Goal: Transaction & Acquisition: Purchase product/service

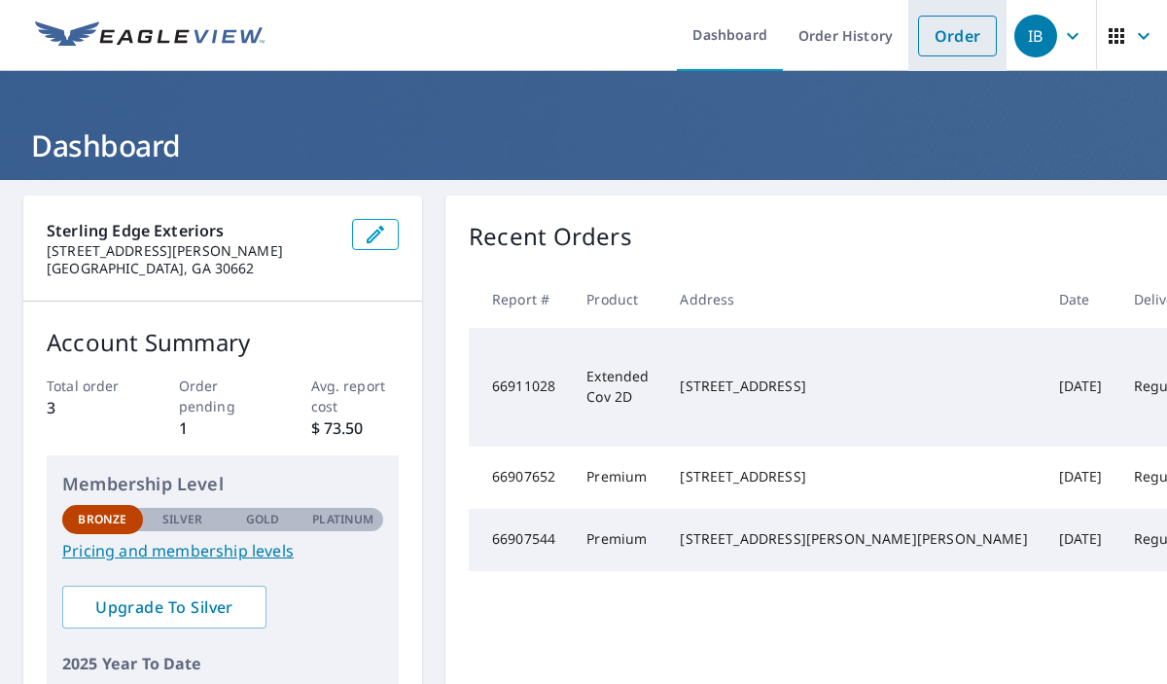
click at [974, 52] on link "Order" at bounding box center [957, 36] width 79 height 41
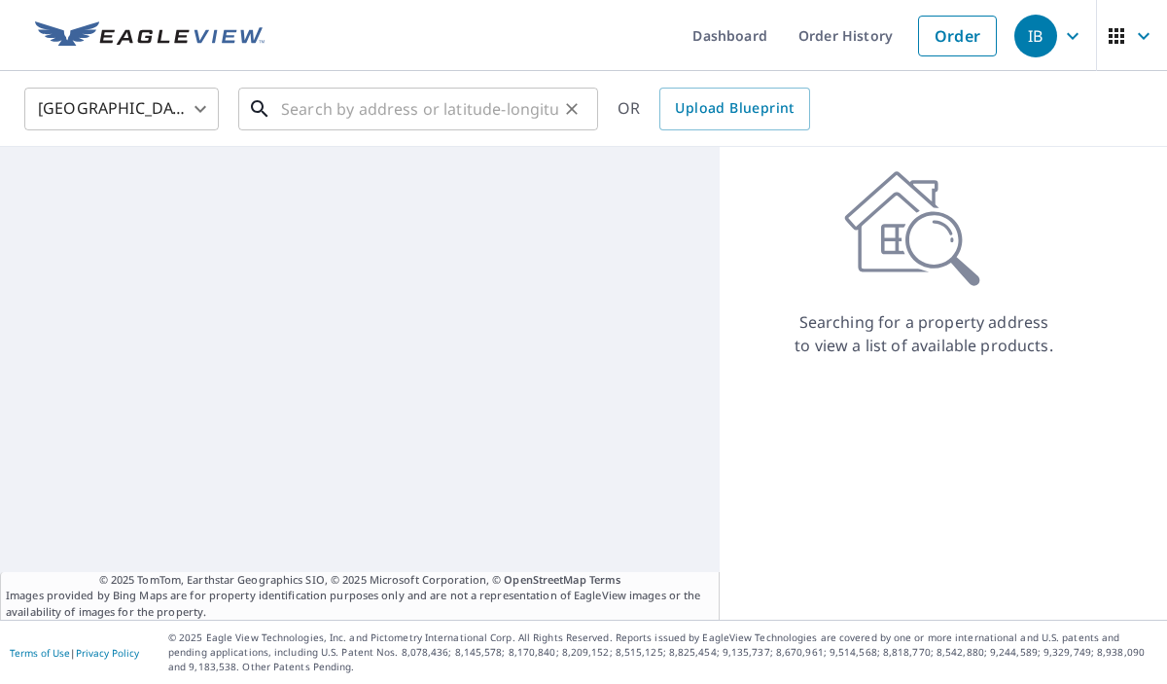
click at [481, 119] on input "text" at bounding box center [419, 109] width 277 height 54
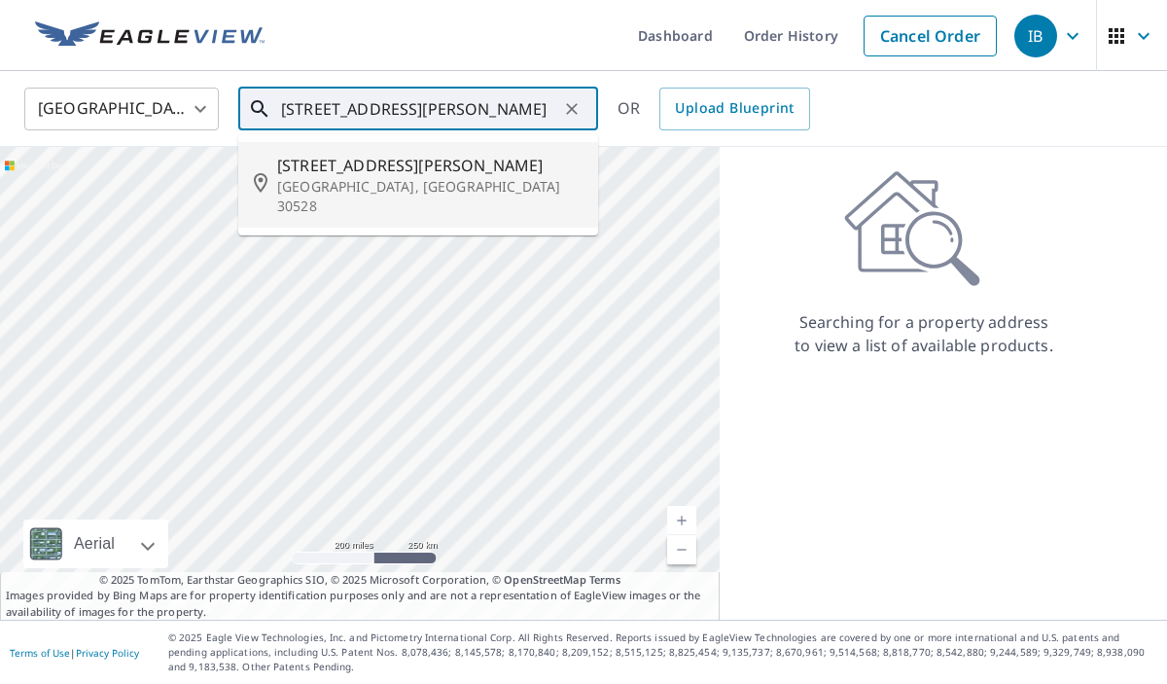
click at [445, 182] on p "[GEOGRAPHIC_DATA], [GEOGRAPHIC_DATA] 30528" at bounding box center [429, 196] width 305 height 39
type input "[STREET_ADDRESS][PERSON_NAME]"
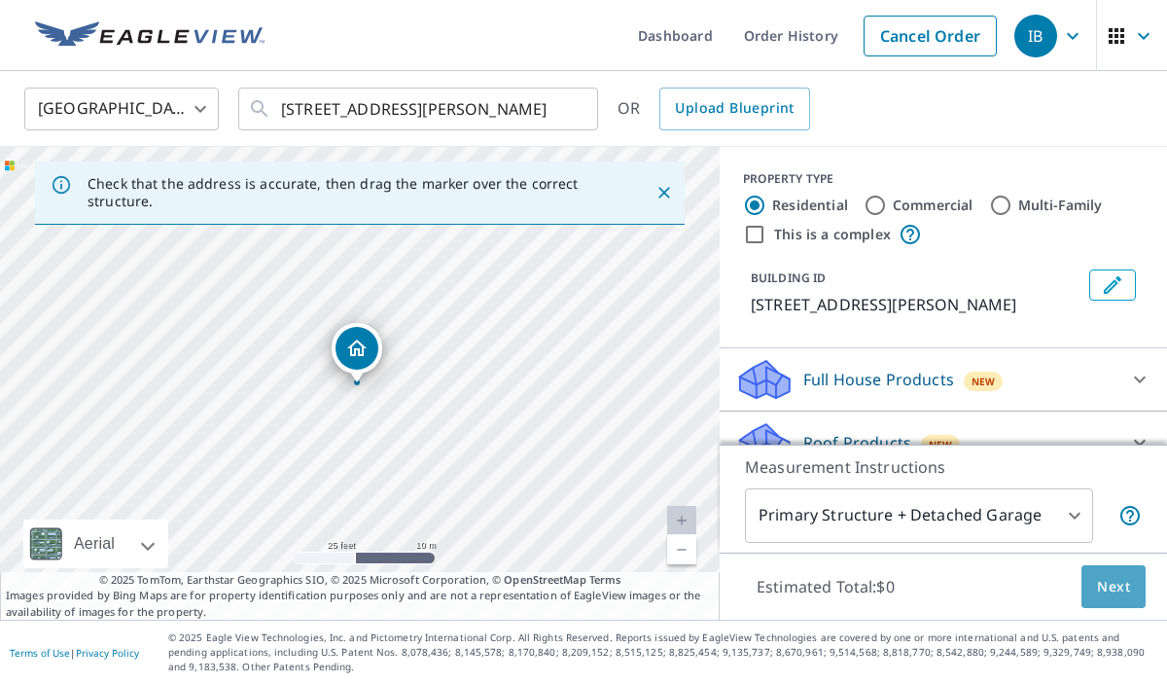
click at [1104, 578] on span "Next" at bounding box center [1113, 587] width 33 height 24
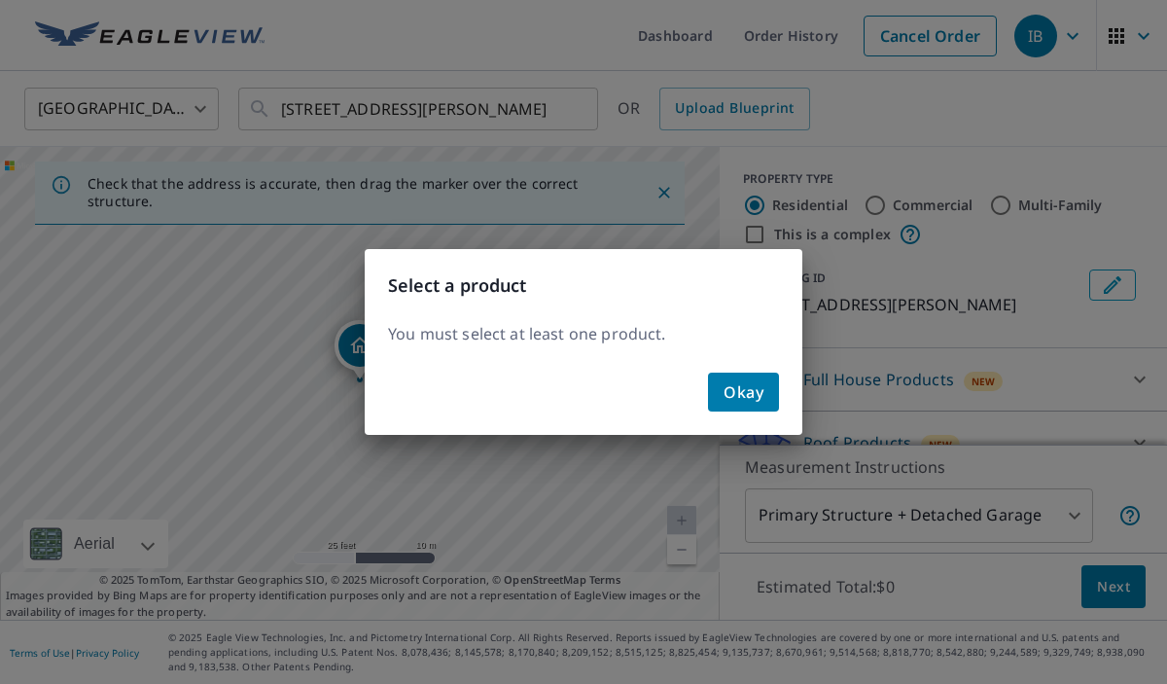
click at [773, 405] on button "Okay" at bounding box center [743, 391] width 71 height 39
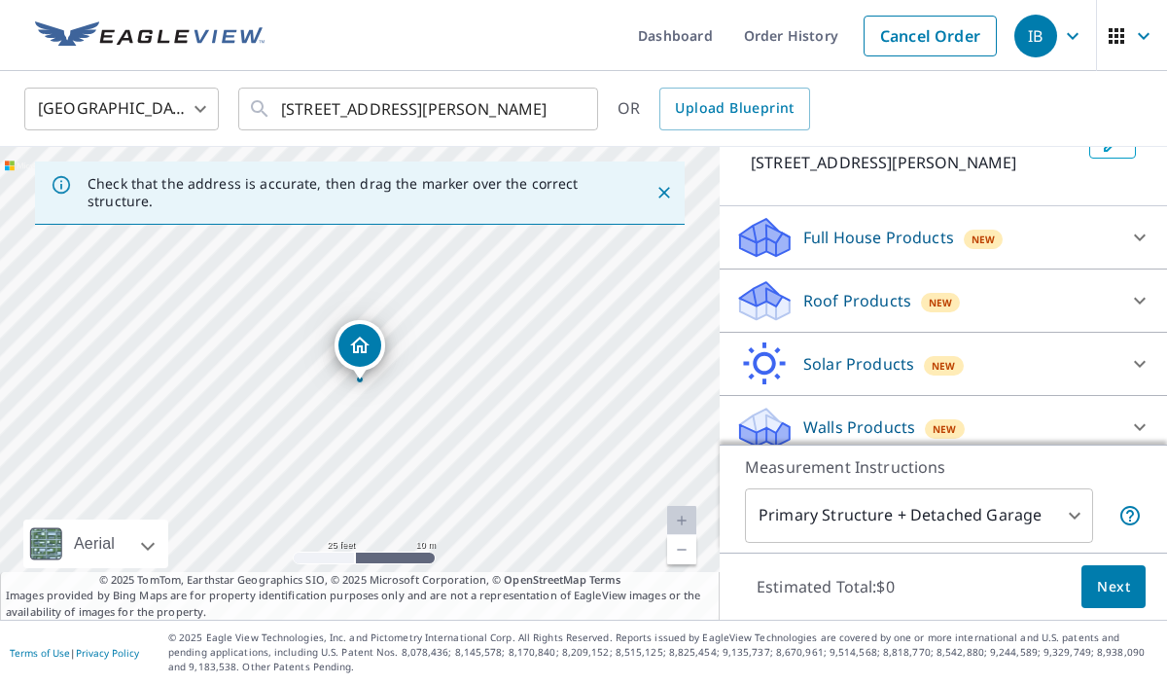
scroll to position [157, 0]
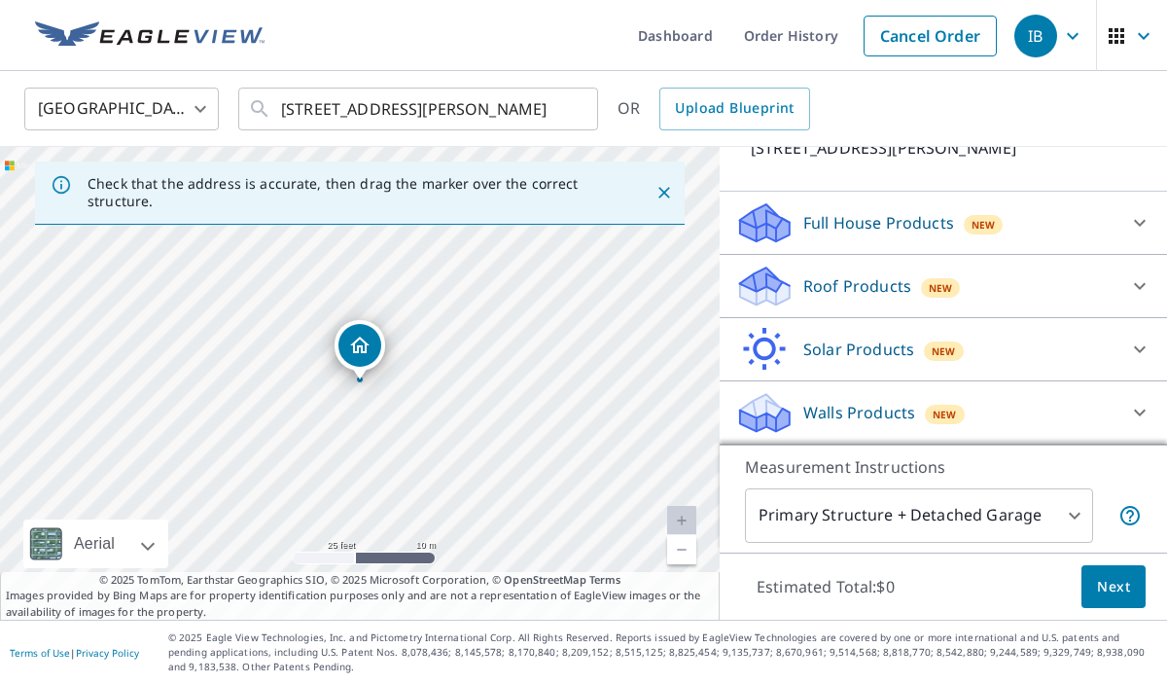
click at [838, 294] on p "Roof Products" at bounding box center [857, 285] width 108 height 23
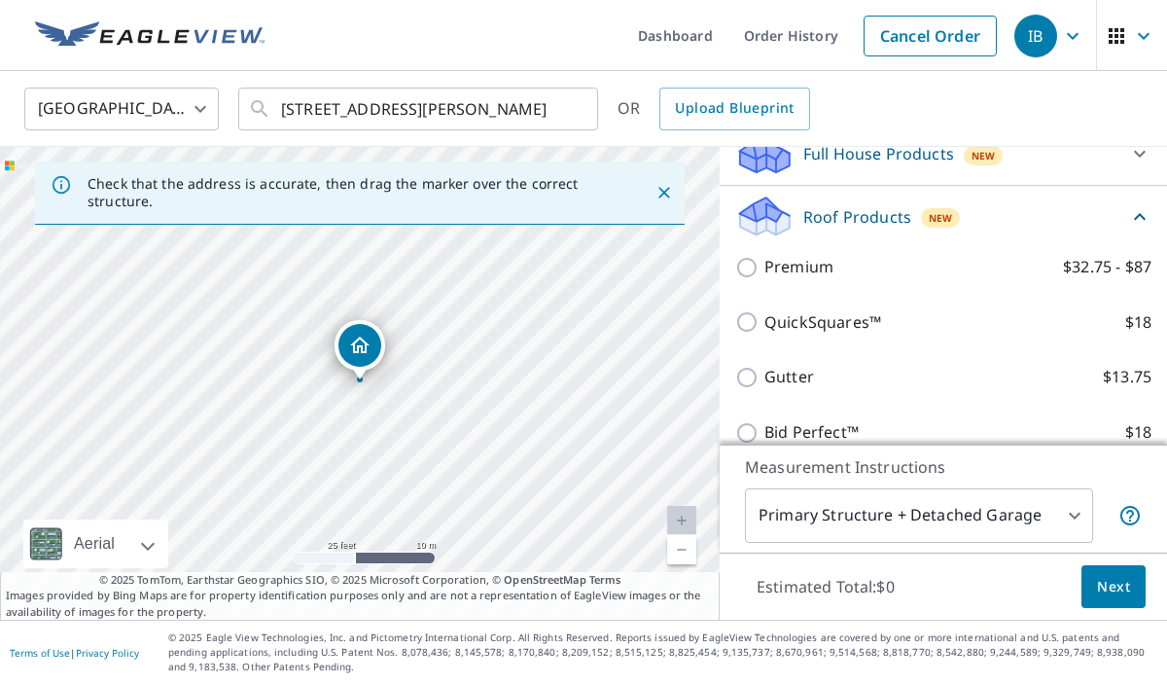
scroll to position [227, 0]
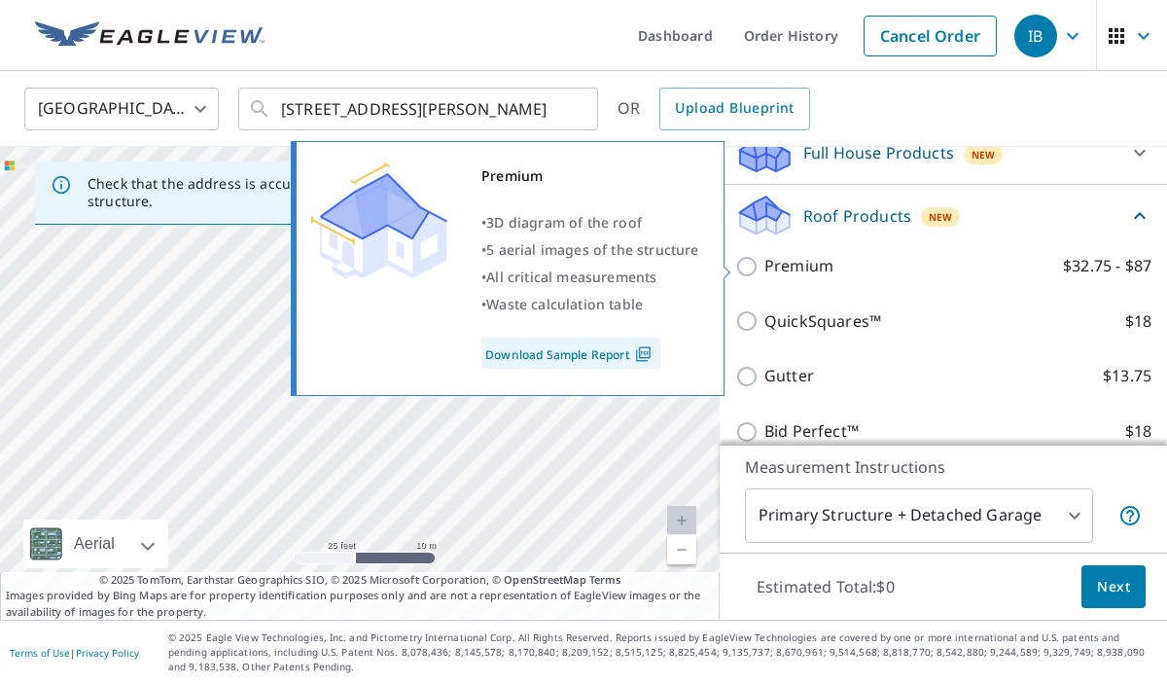
click at [802, 269] on p "Premium" at bounding box center [798, 266] width 69 height 24
click at [764, 269] on input "Premium $32.75 - $87" at bounding box center [749, 266] width 29 height 23
checkbox input "true"
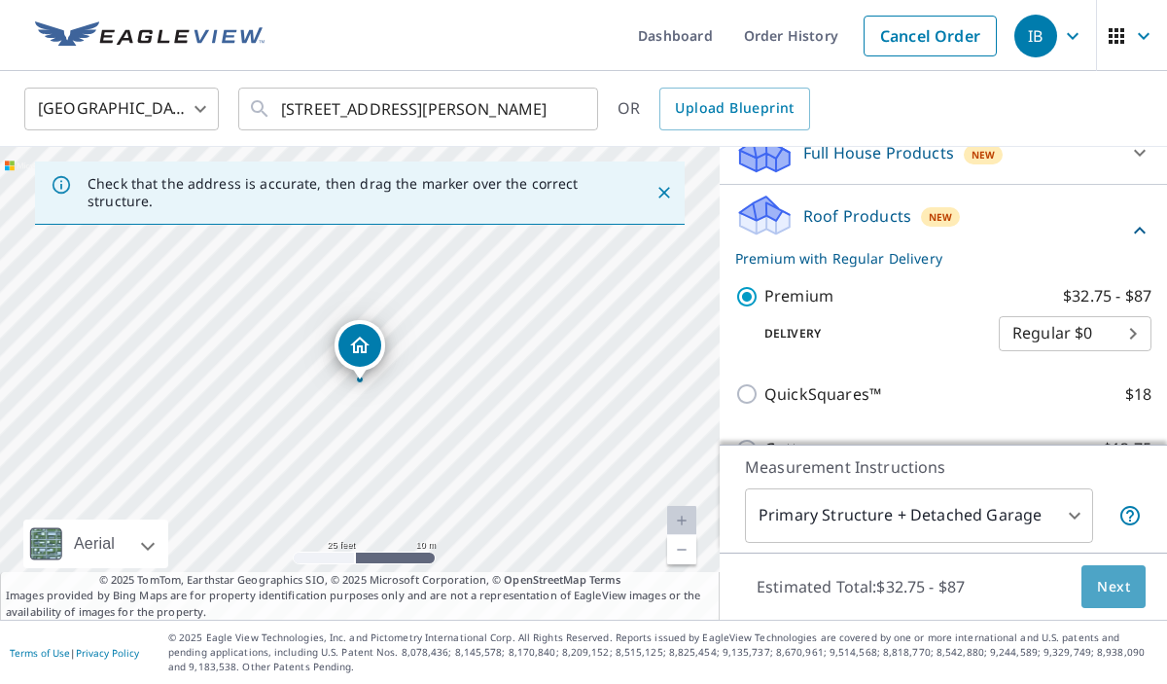
click at [1113, 592] on span "Next" at bounding box center [1113, 587] width 33 height 24
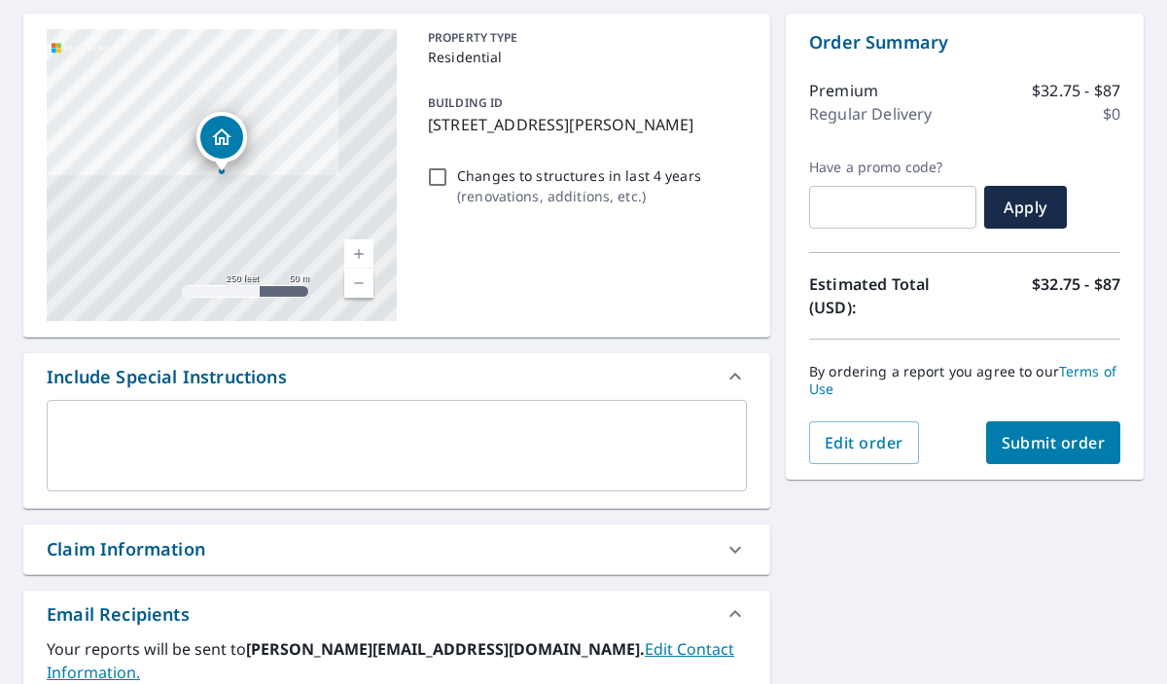
scroll to position [184, 0]
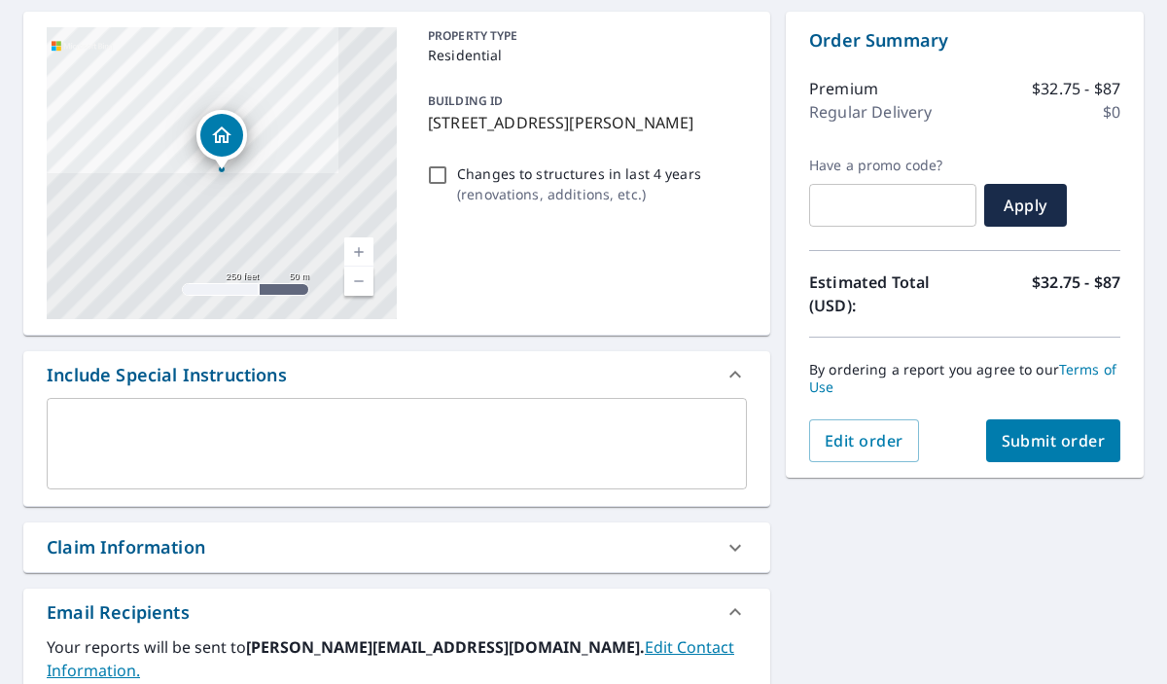
click at [415, 426] on textarea at bounding box center [396, 443] width 673 height 55
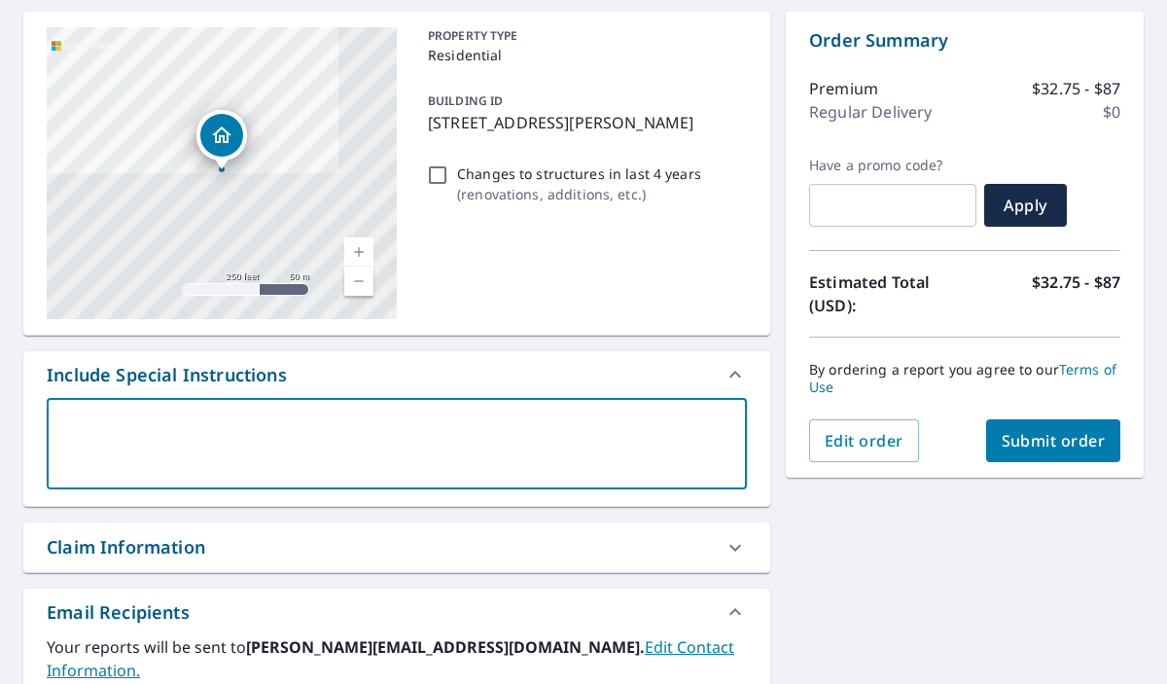
type textarea "P"
type textarea "x"
type textarea "Pl"
type textarea "x"
type textarea "Ple"
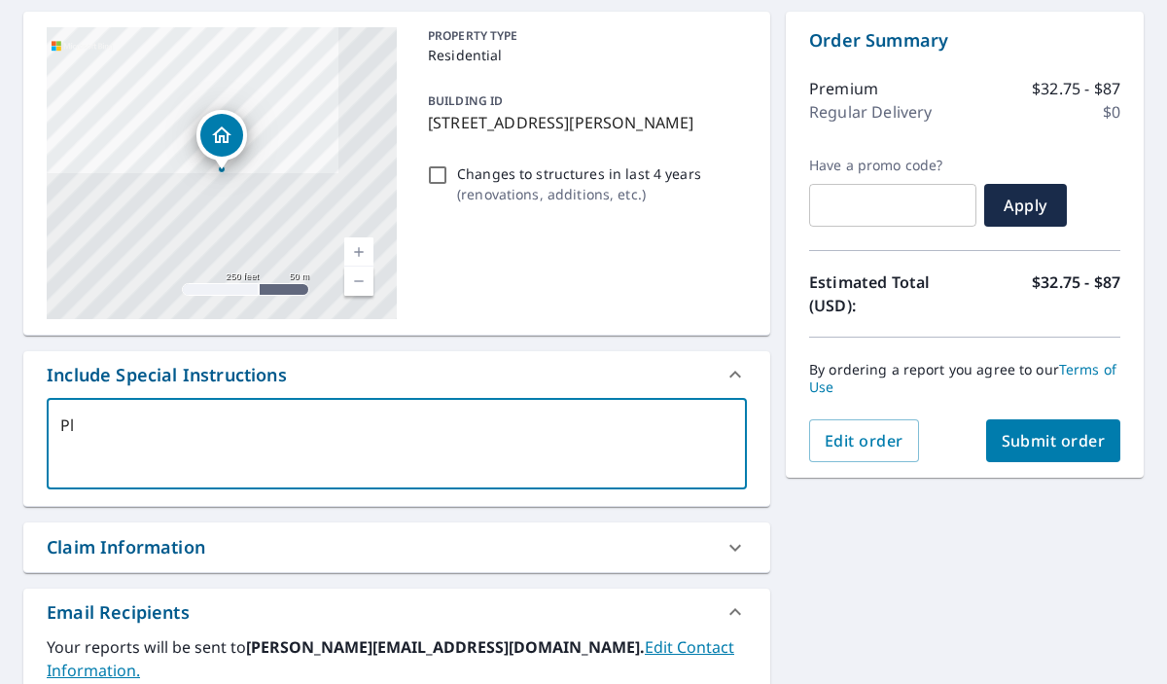
type textarea "x"
type textarea "Pl"
type textarea "x"
type textarea "P"
type textarea "x"
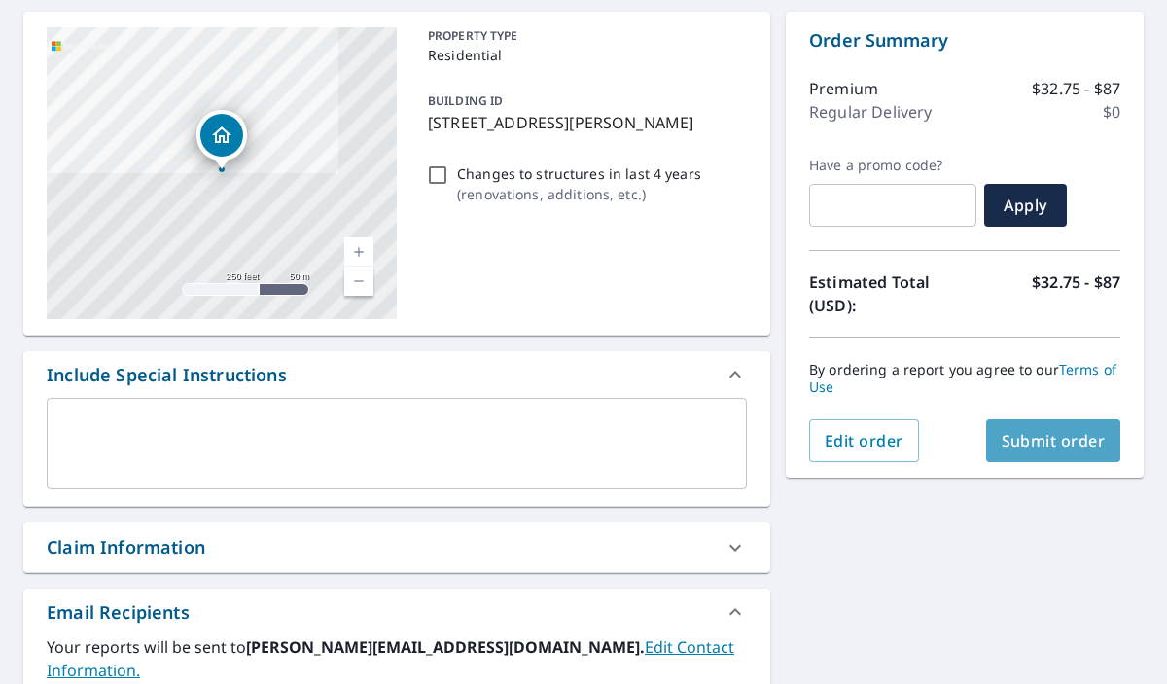
click at [1046, 439] on span "Submit order" at bounding box center [1054, 440] width 104 height 21
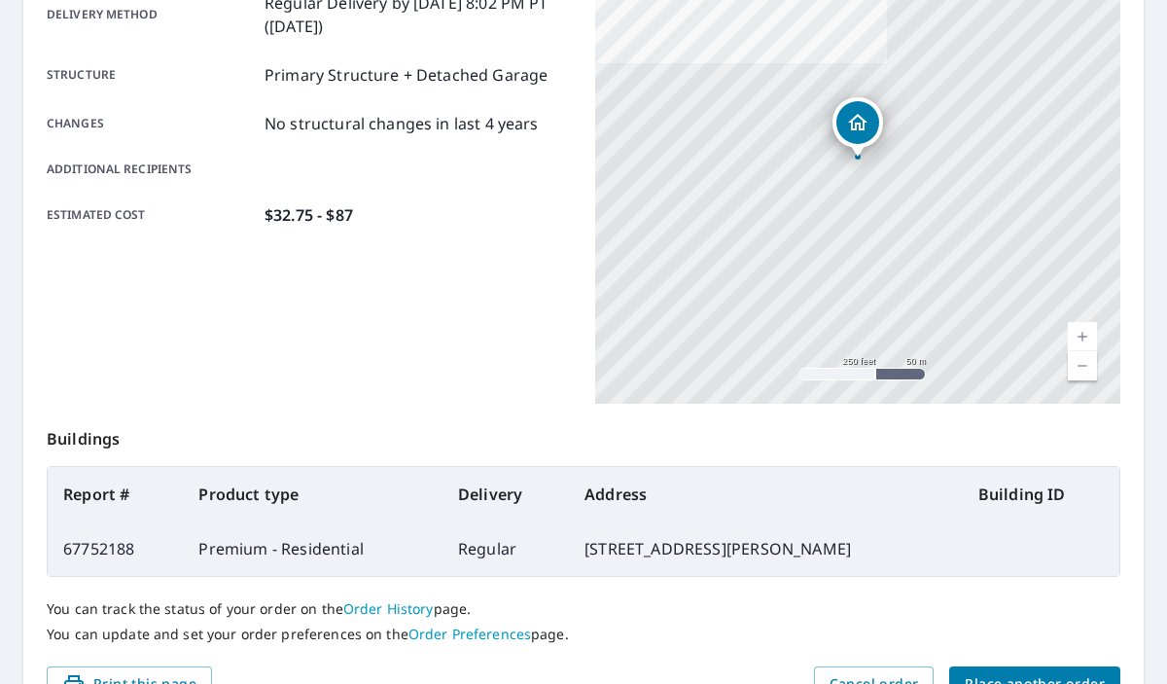
scroll to position [475, 0]
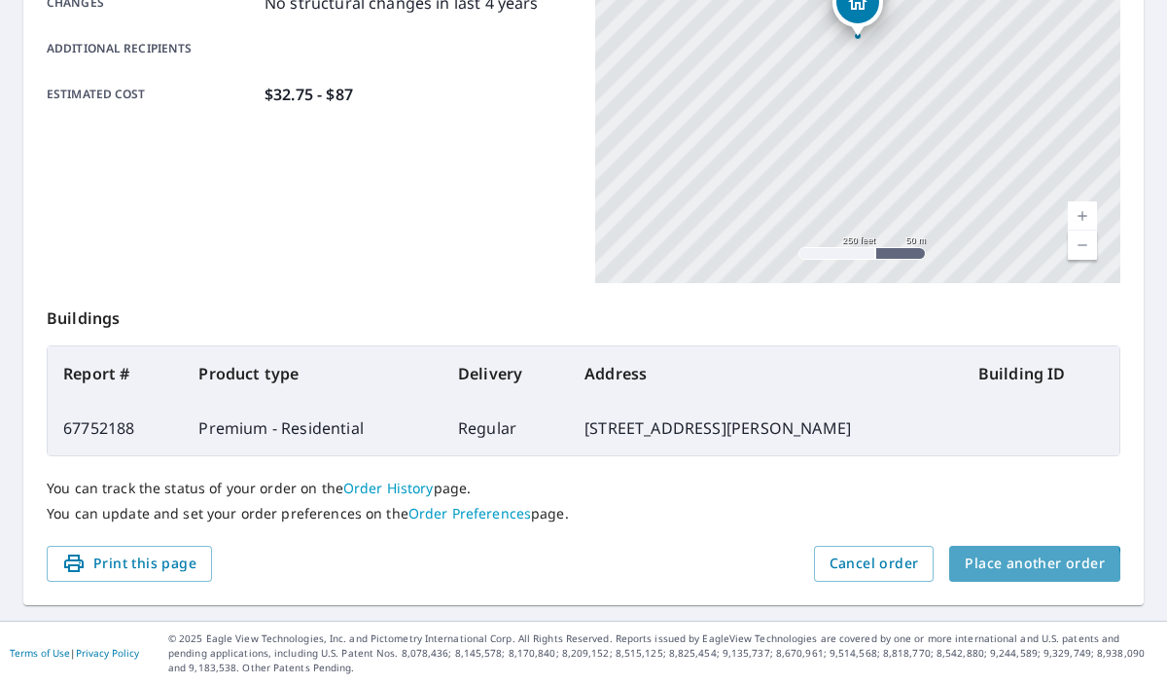
click at [1005, 575] on button "Place another order" at bounding box center [1034, 564] width 171 height 36
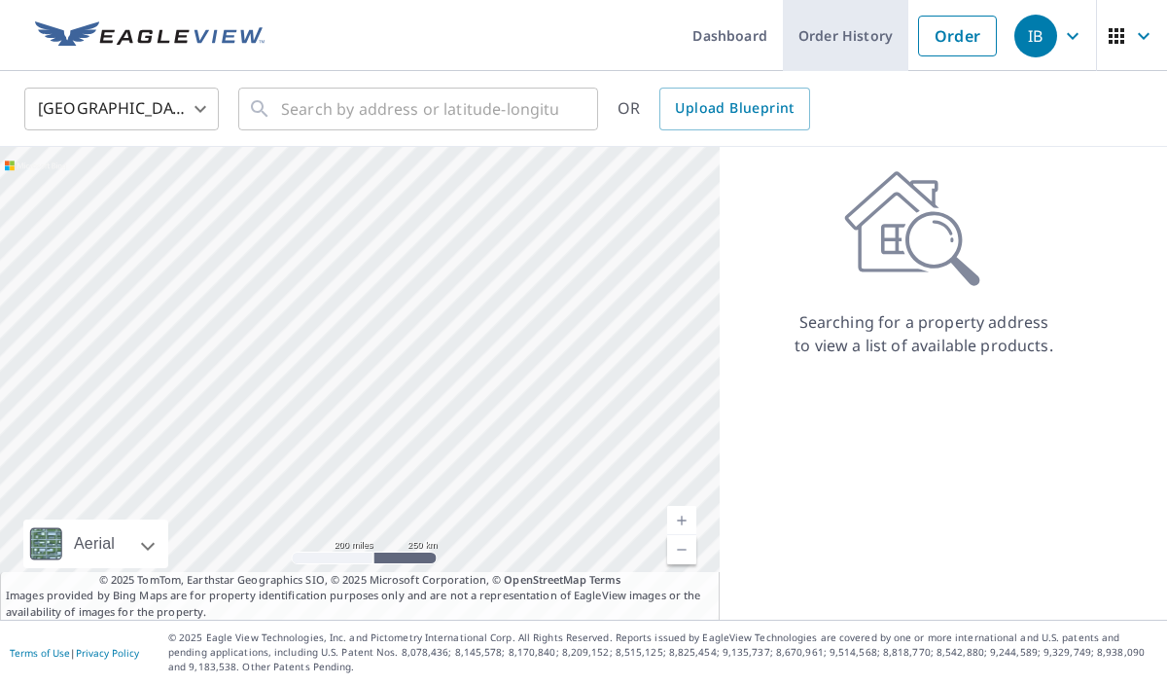
click at [832, 40] on link "Order History" at bounding box center [845, 35] width 125 height 71
